Goal: Obtain resource: Obtain resource

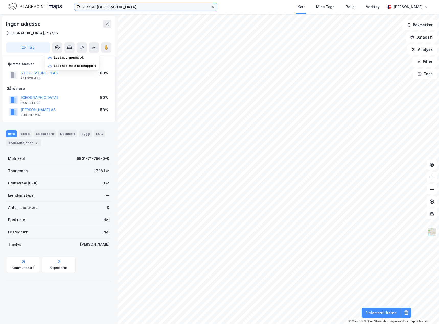
click at [100, 6] on input "71/756 [GEOGRAPHIC_DATA]" at bounding box center [145, 7] width 130 height 8
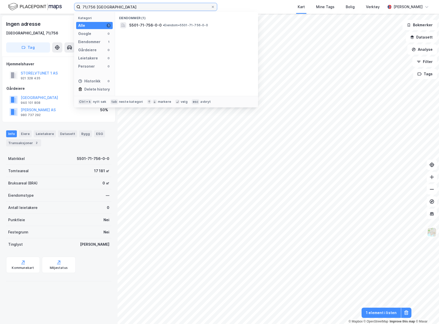
click at [100, 6] on input "71/756 [GEOGRAPHIC_DATA]" at bounding box center [145, 7] width 130 height 8
click at [106, 8] on input "71/756 [GEOGRAPHIC_DATA]" at bounding box center [145, 7] width 130 height 8
type input "21/530 hammerfest"
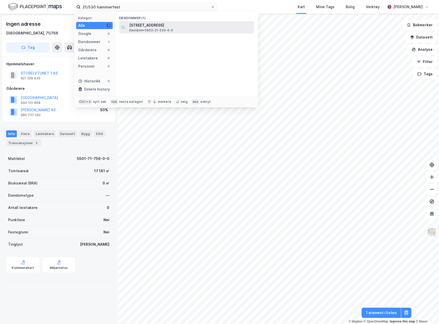
click at [164, 26] on span "[STREET_ADDRESS]" at bounding box center [190, 25] width 123 height 6
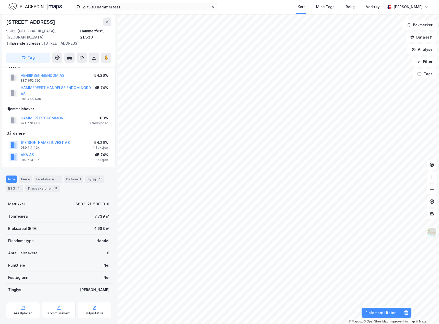
scroll to position [35, 0]
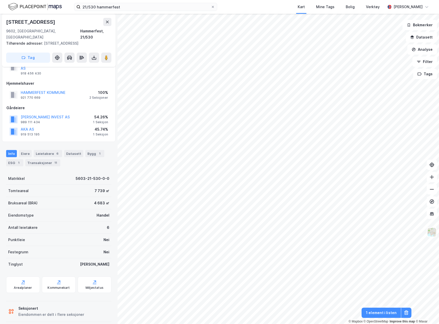
click at [65, 306] on div "Seksjonert" at bounding box center [51, 309] width 66 height 6
click at [49, 312] on div "Eiendommen er delt i flere seksjoner" at bounding box center [51, 315] width 66 height 6
drag, startPoint x: 49, startPoint y: 307, endPoint x: 55, endPoint y: 270, distance: 37.9
click at [49, 312] on div "Eiendommen er delt i flere seksjoner" at bounding box center [51, 315] width 66 height 6
click at [23, 150] on div "Eiere" at bounding box center [25, 153] width 13 height 7
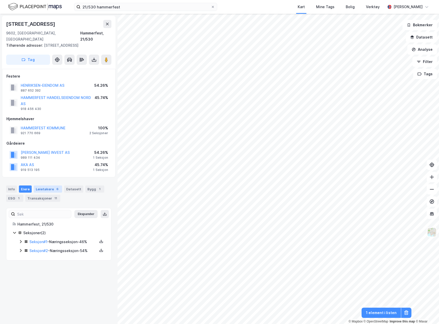
click at [49, 186] on div "Leietakere 6" at bounding box center [48, 189] width 28 height 7
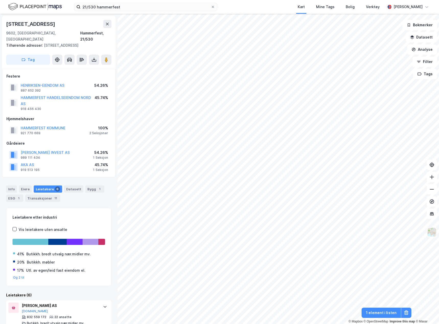
click at [77, 186] on div "Datasett" at bounding box center [73, 189] width 19 height 7
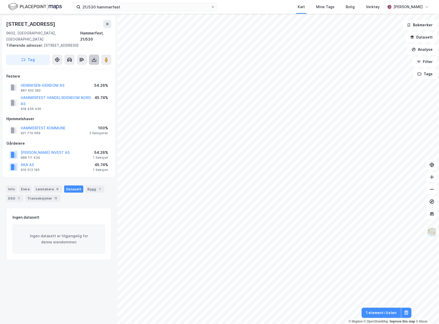
click at [96, 57] on icon at bounding box center [93, 59] width 5 height 5
click at [87, 66] on div "Last ned grunnbok" at bounding box center [72, 70] width 54 height 8
click at [13, 186] on div "Info" at bounding box center [11, 189] width 11 height 7
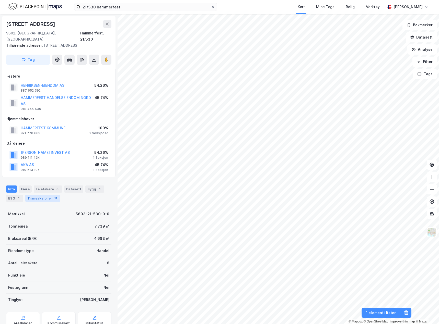
click at [32, 195] on div "Transaksjoner 11" at bounding box center [42, 198] width 35 height 7
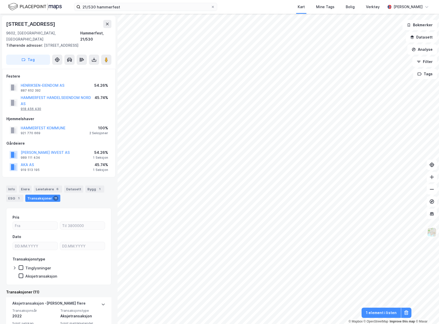
click at [33, 107] on div "918 456 430" at bounding box center [31, 109] width 20 height 4
